Goal: Information Seeking & Learning: Find specific fact

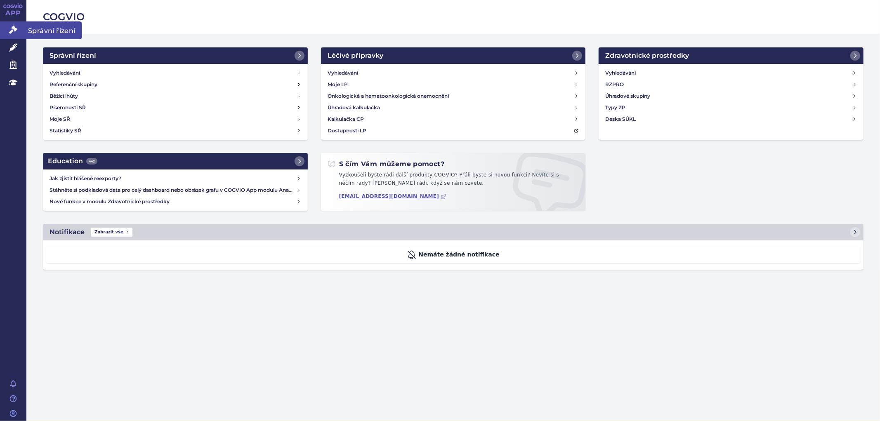
click at [9, 28] on icon at bounding box center [13, 30] width 8 height 8
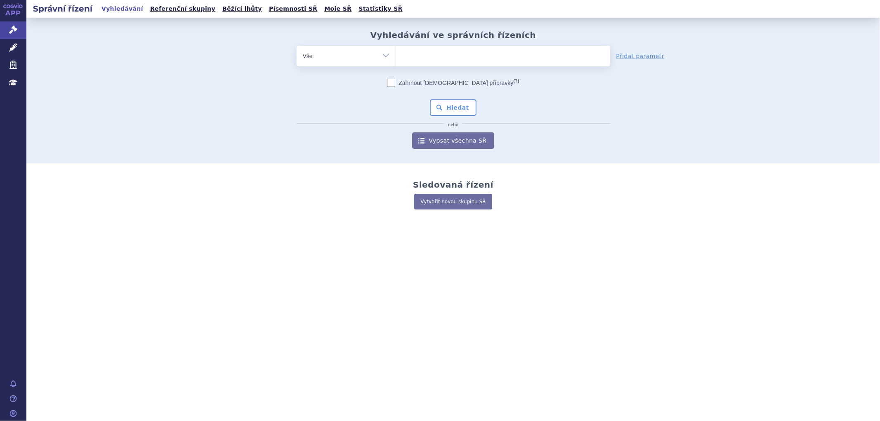
click at [451, 57] on ul at bounding box center [503, 54] width 214 height 17
click at [396, 57] on select at bounding box center [396, 55] width 0 height 21
click at [413, 57] on ul at bounding box center [503, 54] width 214 height 17
click at [396, 57] on select at bounding box center [396, 55] width 0 height 21
type input "am"
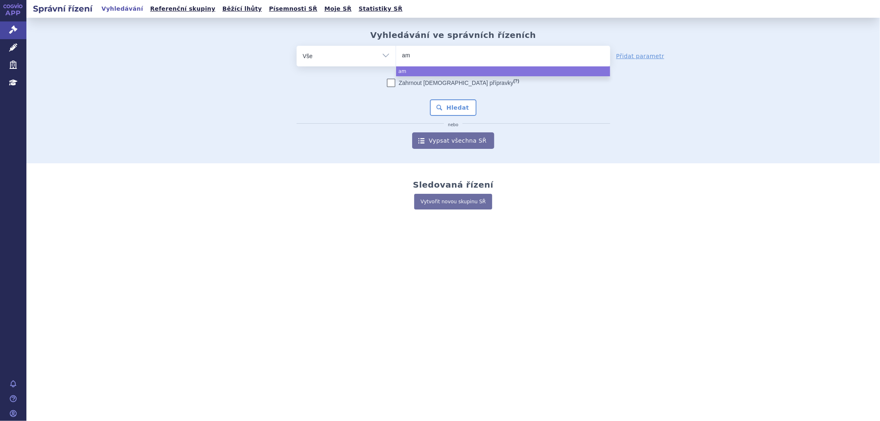
type input "amv"
type input "amvu"
type input "amvutt"
type input "amvuttr"
type input "amvuttra"
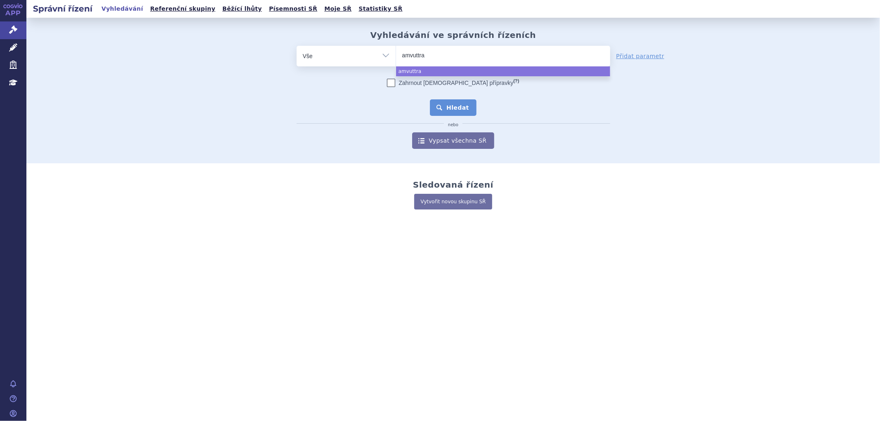
select select "amvuttra"
click at [462, 109] on button "Hledat" at bounding box center [453, 107] width 47 height 16
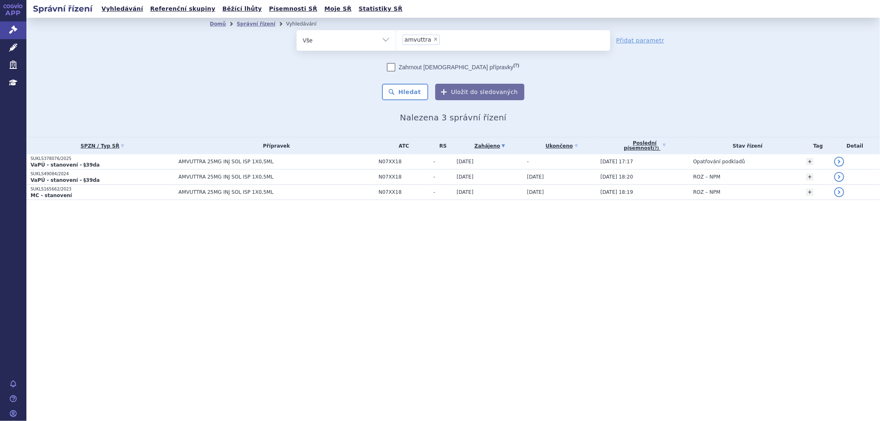
click at [341, 247] on div "Správní řízení Vyhledávání Referenční skupiny Běžící lhůty Písemnosti SŘ Moje S…" at bounding box center [452, 210] width 853 height 421
